Goal: Transaction & Acquisition: Purchase product/service

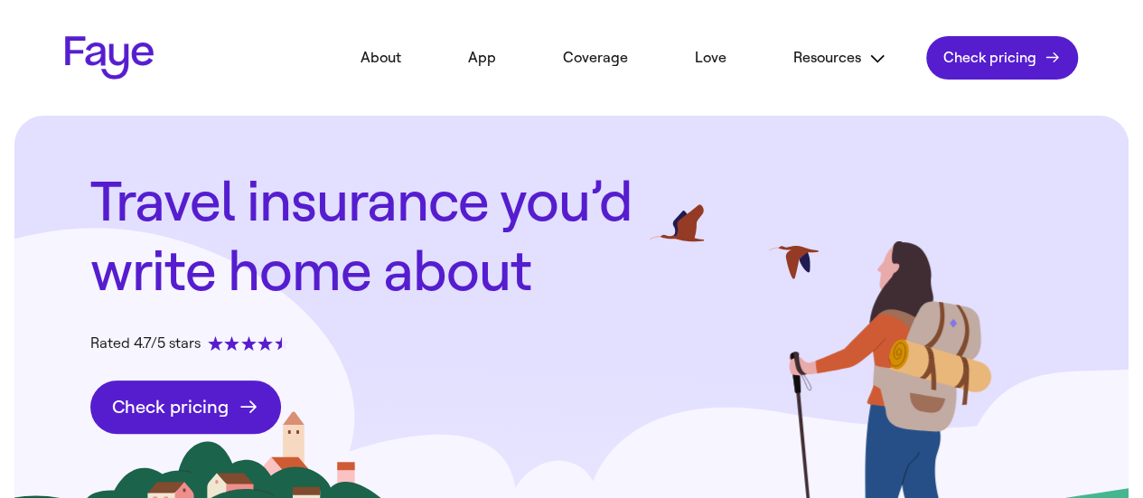
click at [208, 413] on span "Check pricing" at bounding box center [170, 407] width 117 height 23
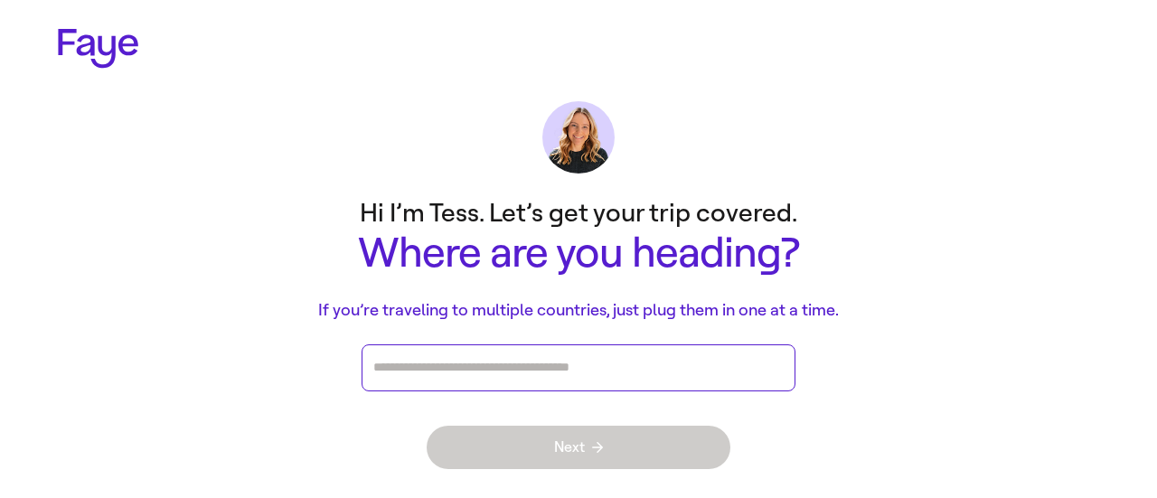
click at [524, 373] on input "Press enter after you type each destination" at bounding box center [578, 367] width 410 height 27
type input "*"
type input "***"
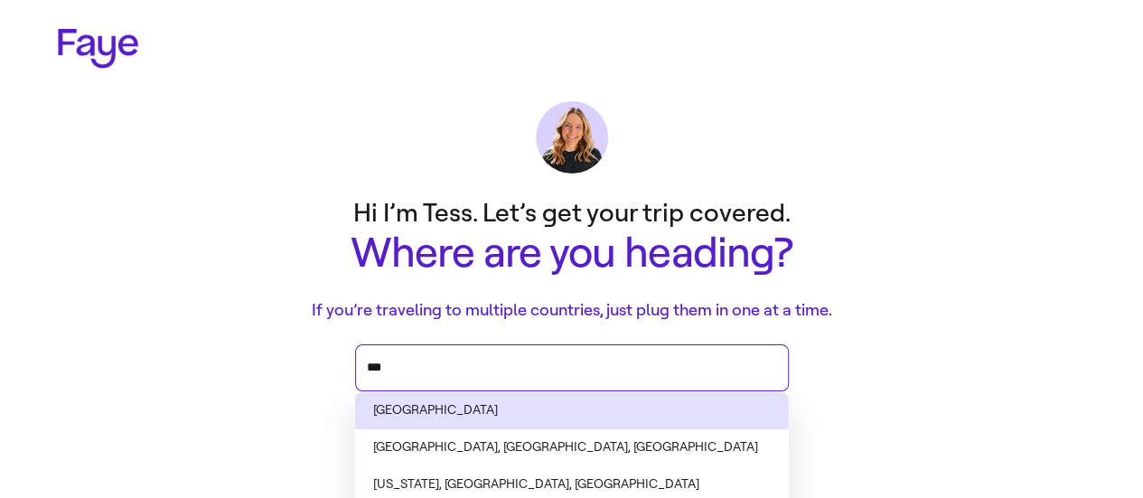
click at [502, 397] on li "New Zealand" at bounding box center [572, 410] width 434 height 37
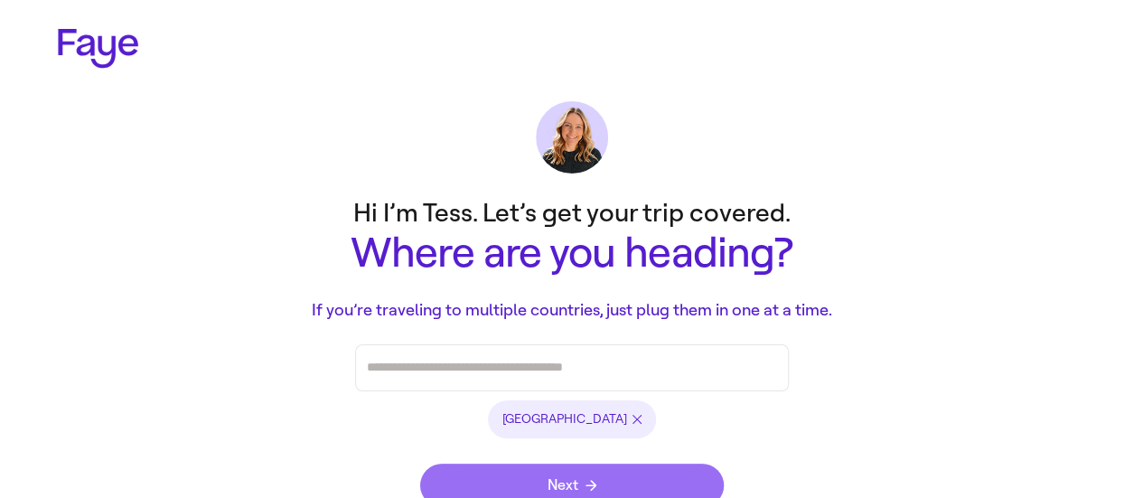
click at [530, 478] on button "Next" at bounding box center [572, 485] width 304 height 43
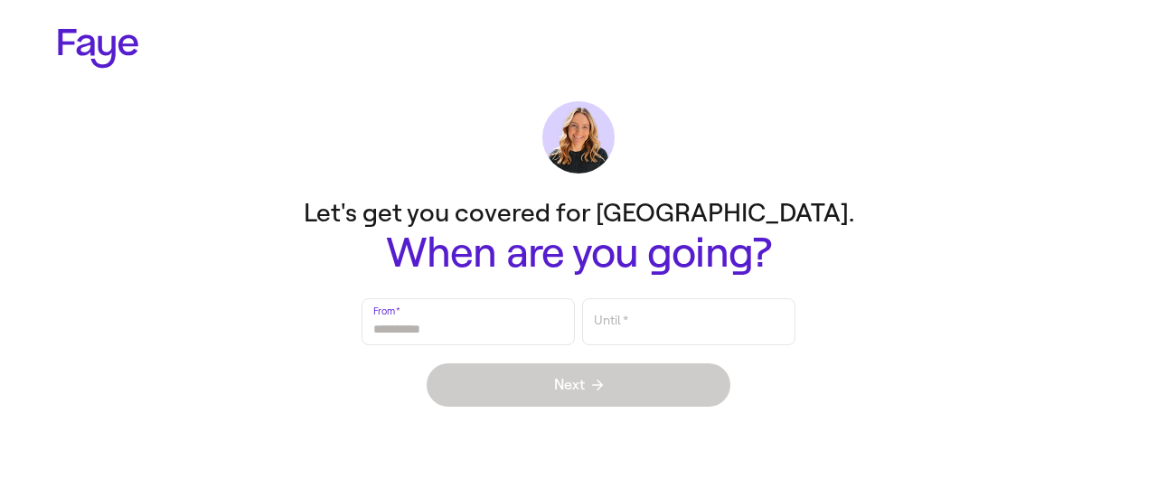
click at [546, 322] on input "From   *" at bounding box center [468, 322] width 190 height 42
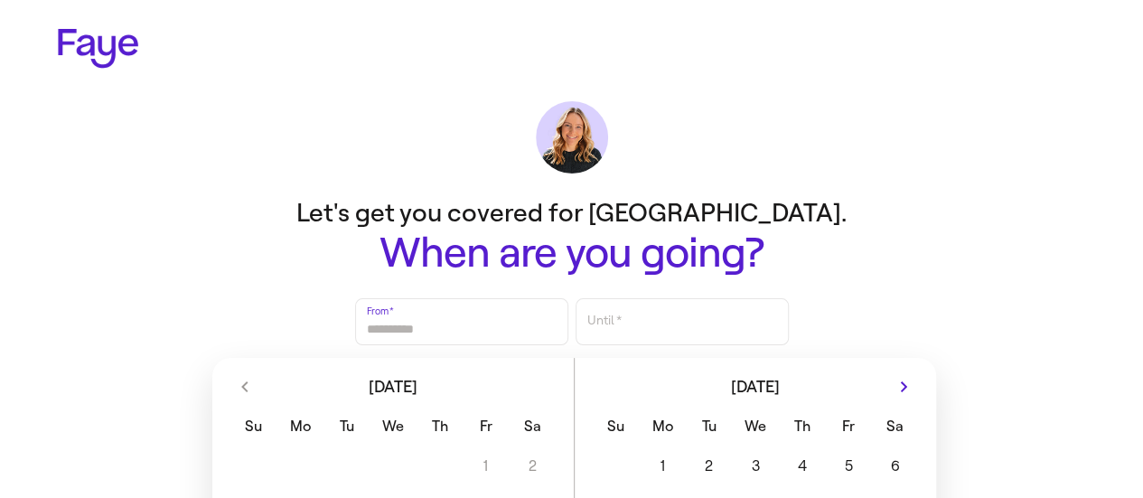
scroll to position [217, 0]
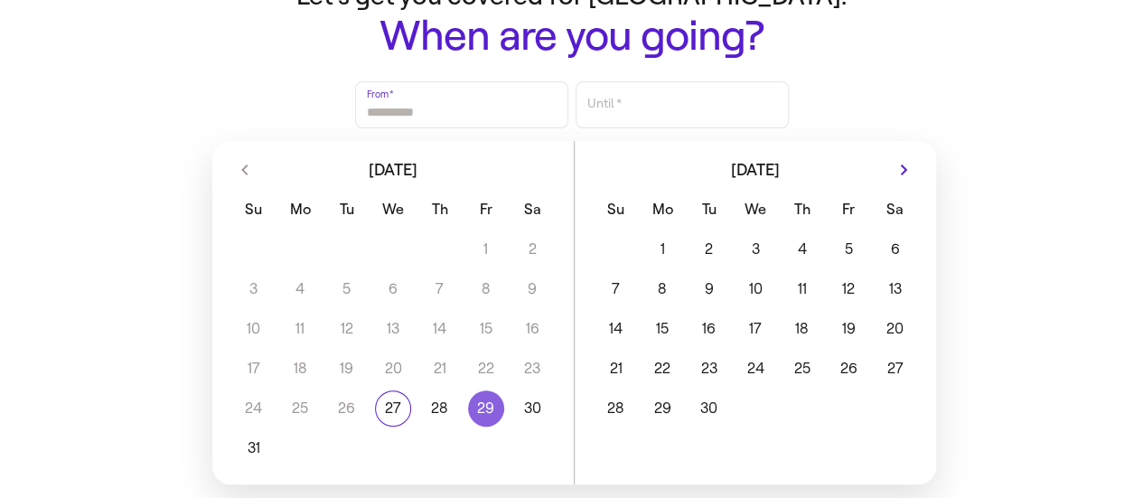
click at [483, 409] on button "29" at bounding box center [486, 408] width 46 height 36
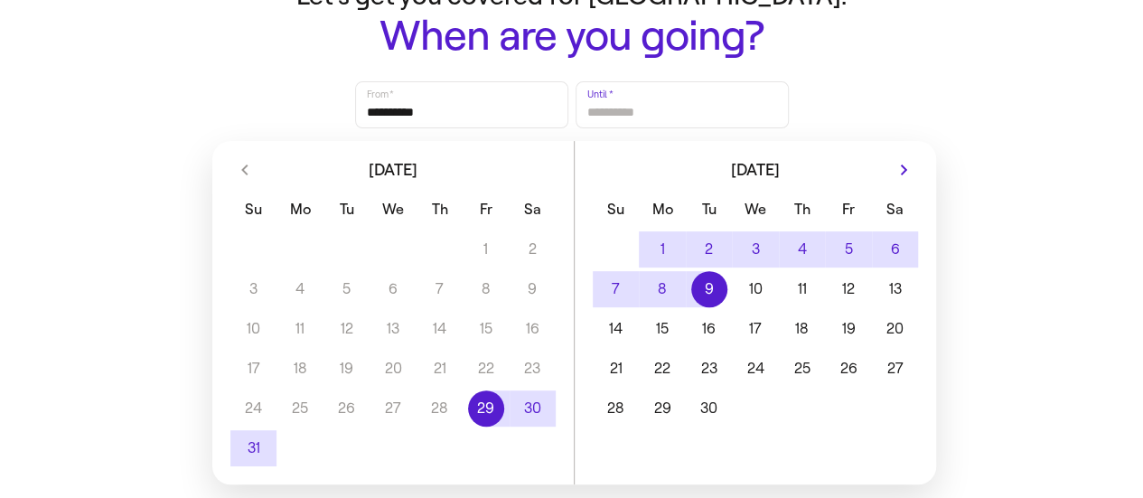
type input "**********"
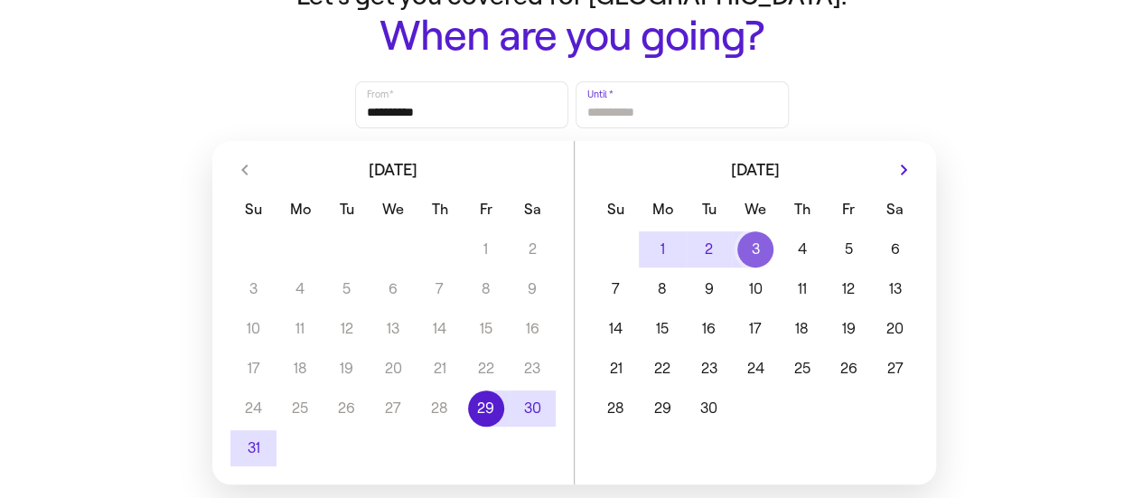
click at [770, 247] on button "3" at bounding box center [755, 249] width 46 height 36
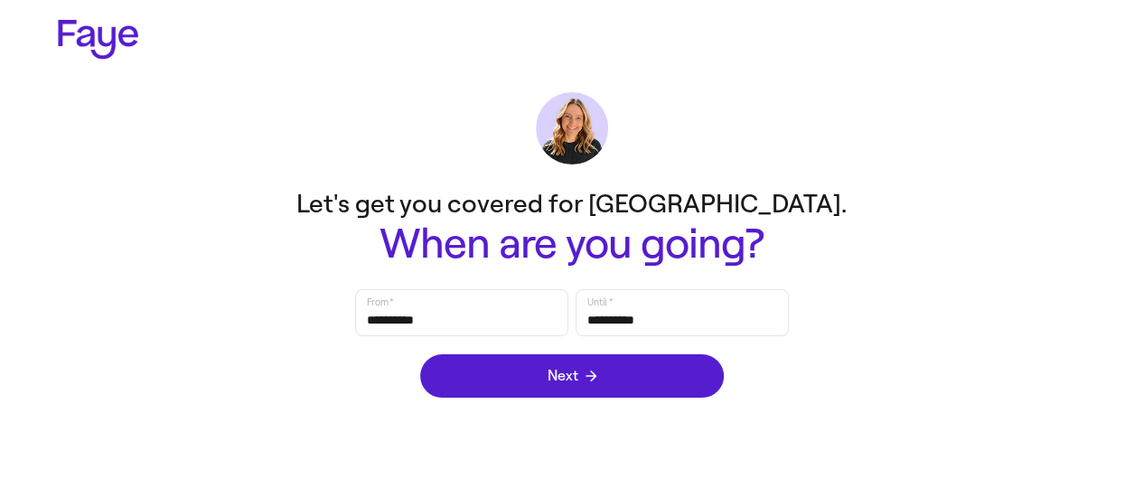
scroll to position [0, 0]
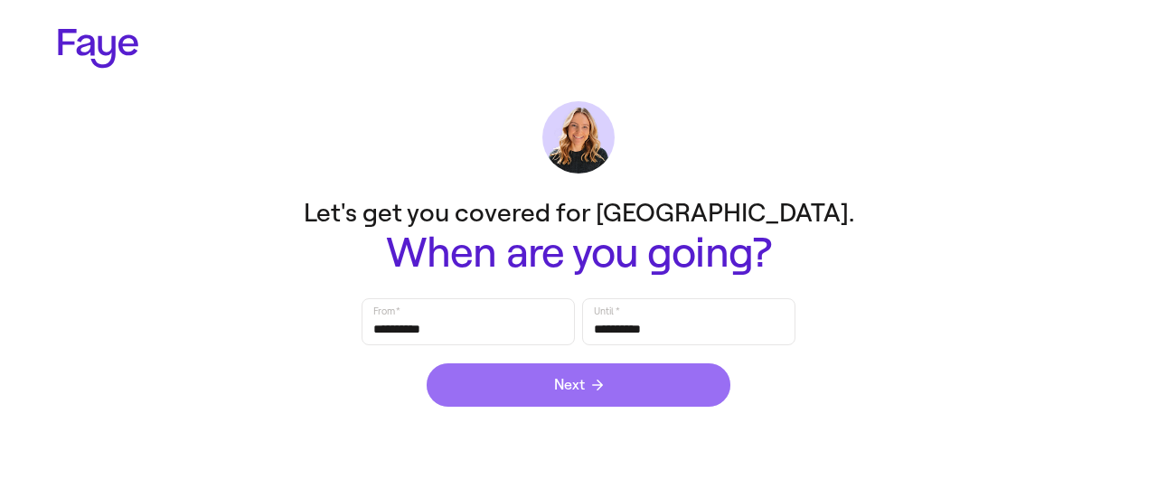
click at [618, 387] on button "Next" at bounding box center [579, 384] width 304 height 43
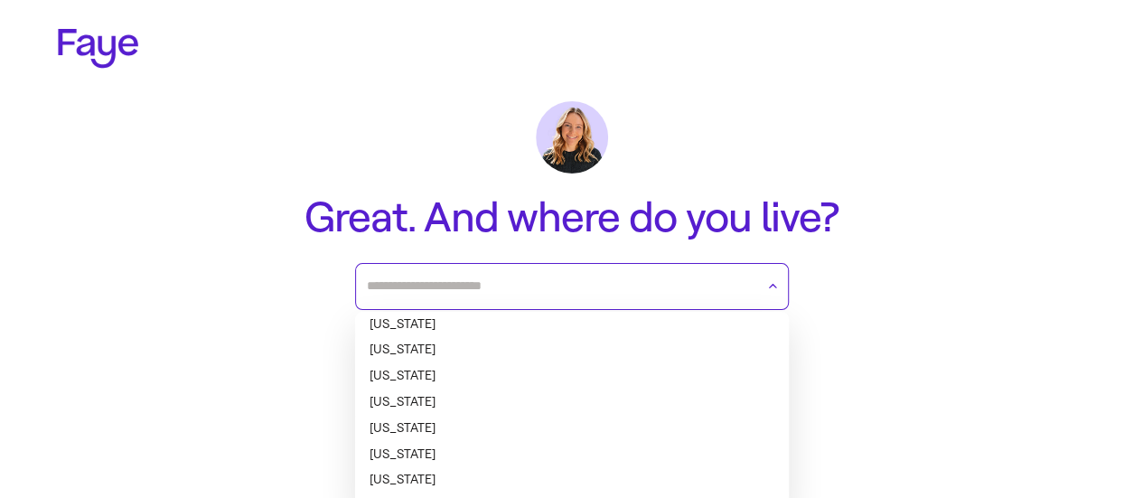
click at [586, 285] on input "text" at bounding box center [561, 286] width 388 height 27
click at [551, 330] on li "Alabama" at bounding box center [572, 325] width 434 height 26
type input "*******"
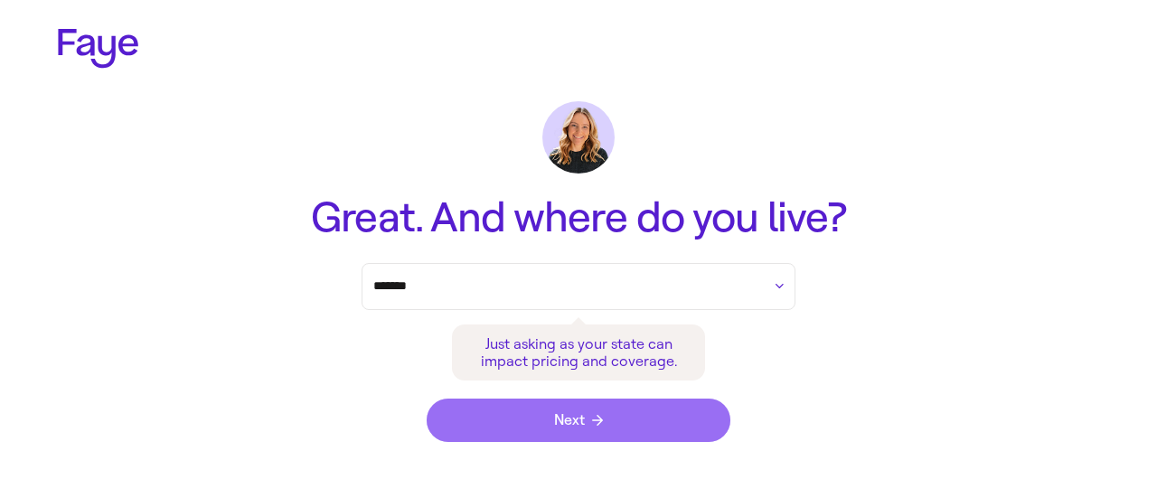
click at [561, 417] on span "Next" at bounding box center [578, 420] width 49 height 14
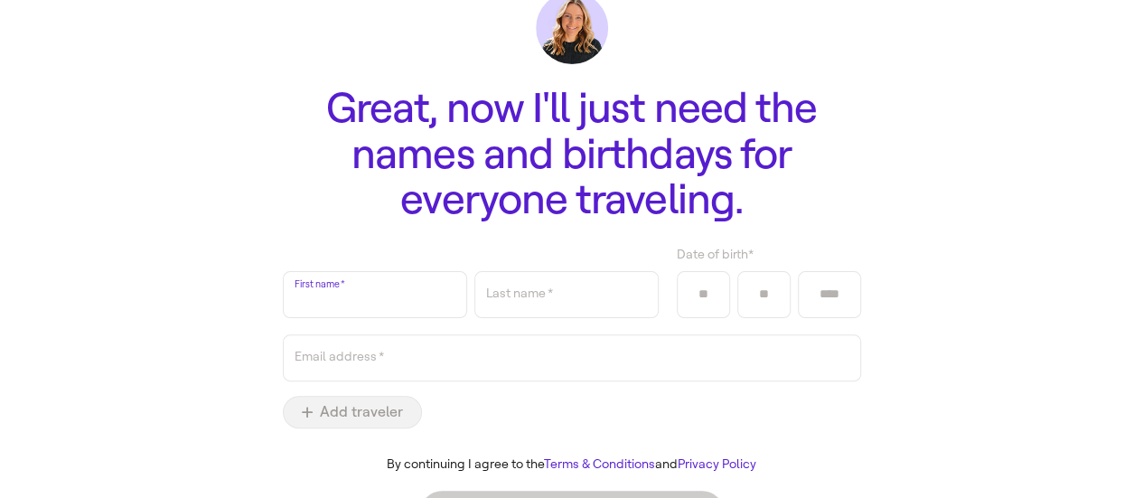
scroll to position [113, 0]
